Goal: Navigation & Orientation: Find specific page/section

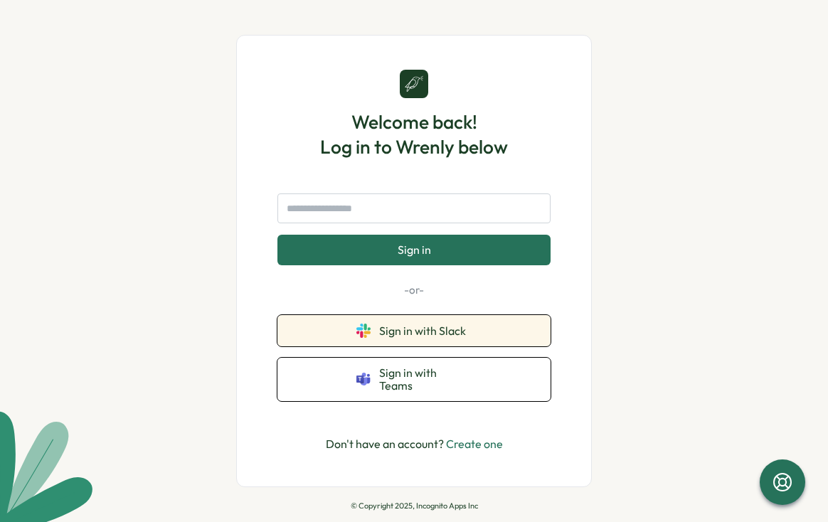
click at [365, 329] on button "Sign in with Slack" at bounding box center [413, 330] width 273 height 31
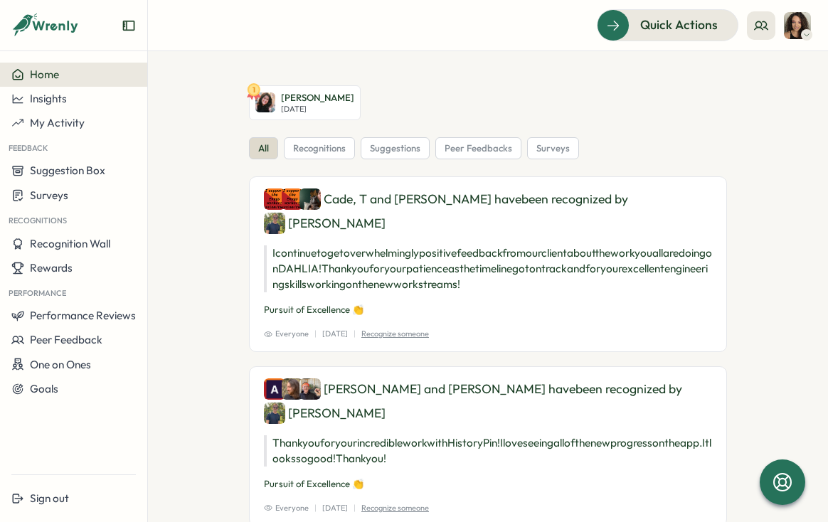
click at [795, 28] on img at bounding box center [797, 25] width 27 height 27
click at [755, 28] on icon at bounding box center [761, 25] width 13 height 8
click at [754, 70] on div "My Team" at bounding box center [762, 71] width 90 height 16
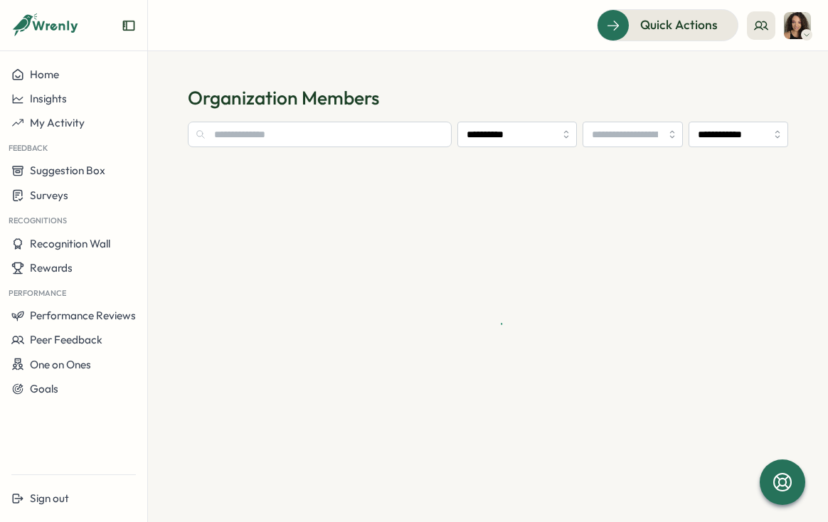
type input "**********"
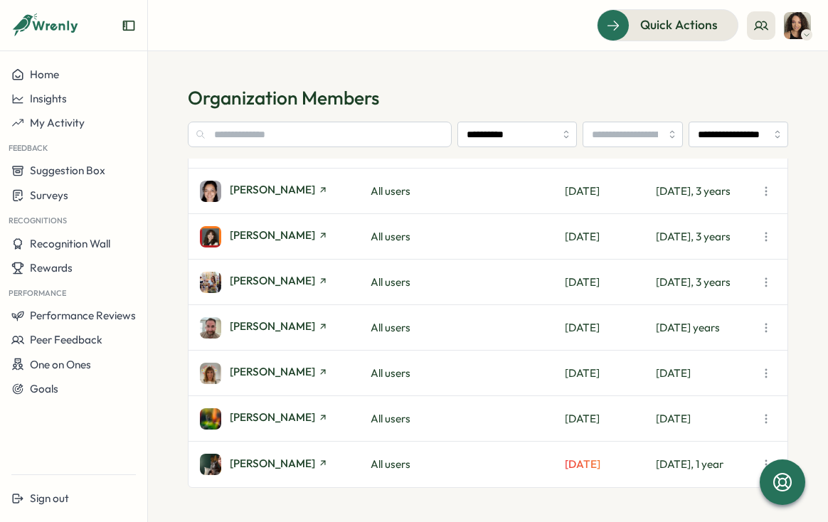
scroll to position [1124, 0]
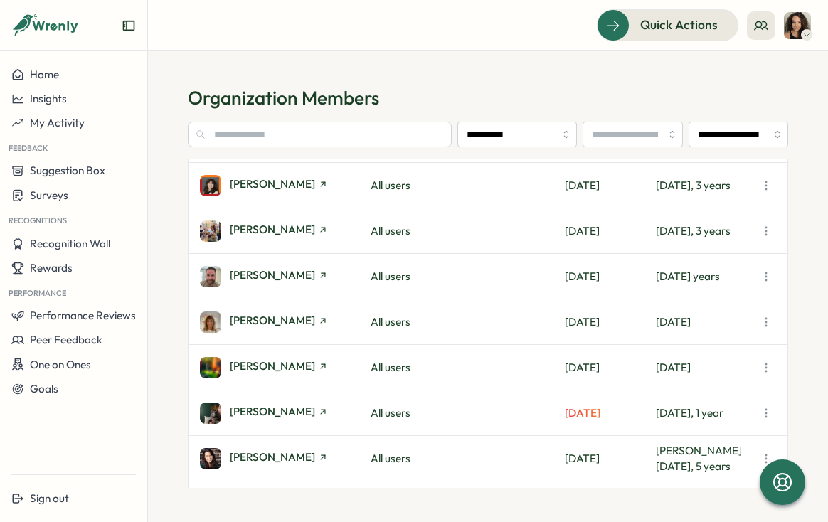
click at [765, 274] on icon "button" at bounding box center [766, 277] width 14 height 14
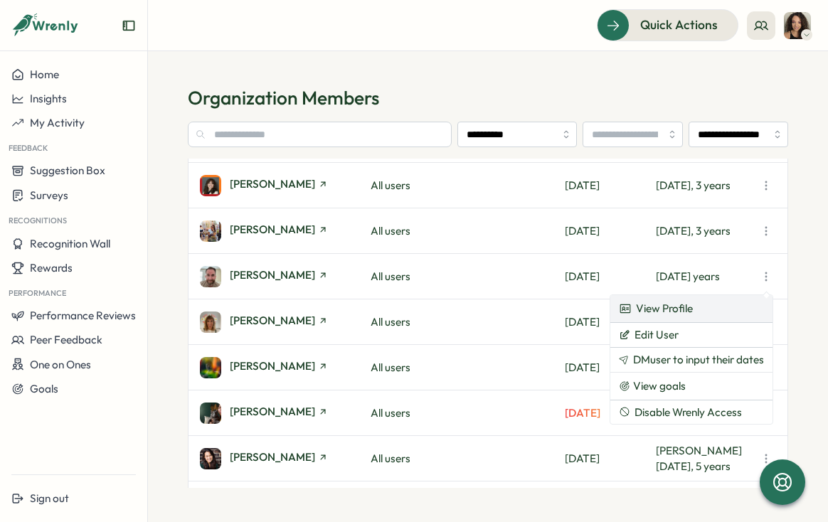
click at [706, 307] on link "View Profile" at bounding box center [691, 308] width 162 height 27
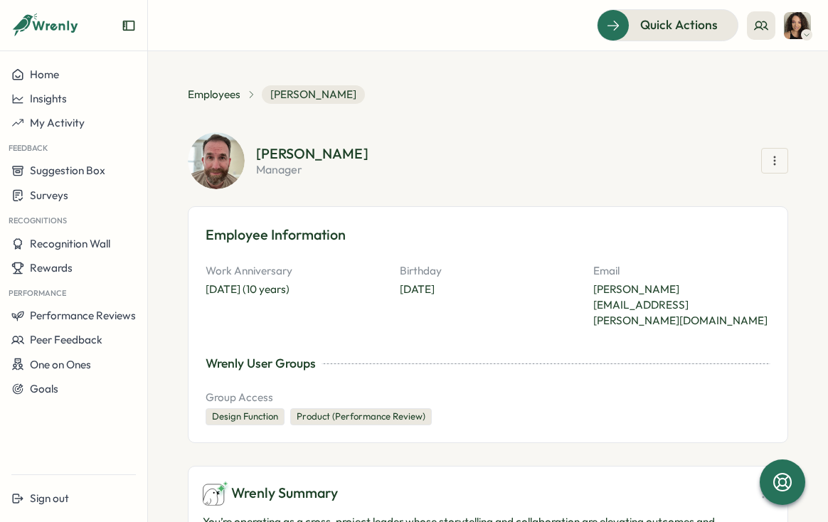
click at [771, 157] on icon "button" at bounding box center [775, 161] width 14 height 14
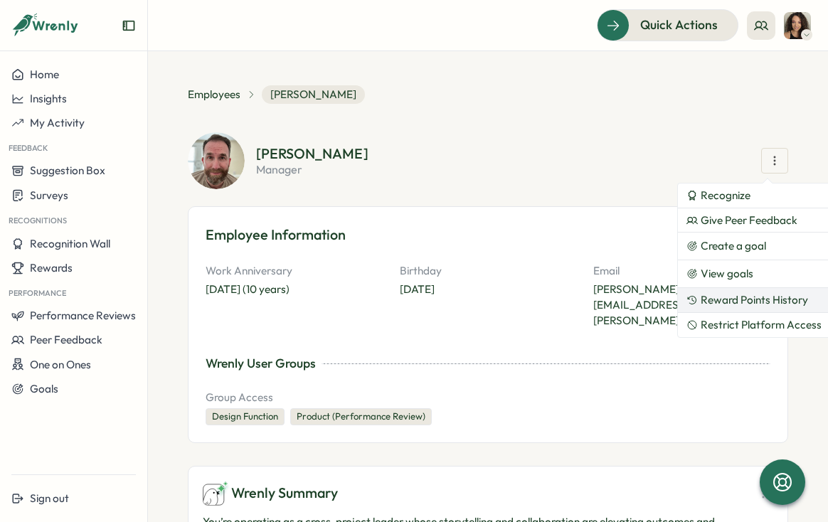
click at [752, 297] on span "Reward Points History" at bounding box center [754, 300] width 107 height 13
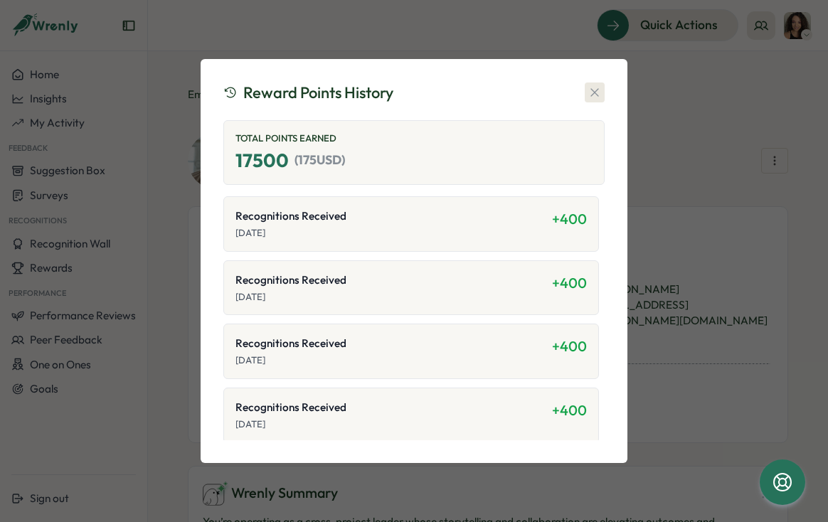
click at [598, 95] on icon "button" at bounding box center [595, 92] width 14 height 14
